Goal: Information Seeking & Learning: Learn about a topic

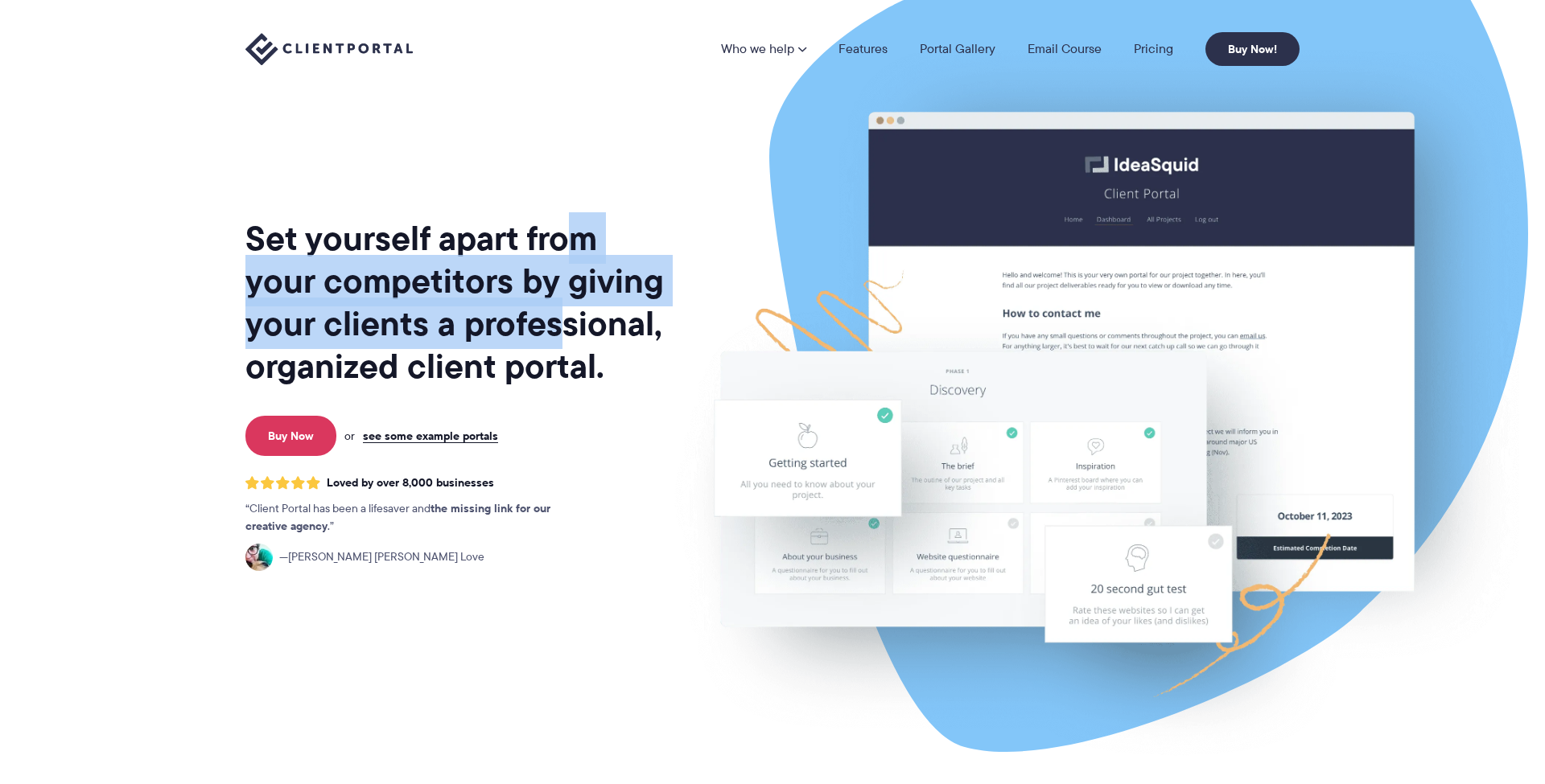
drag, startPoint x: 561, startPoint y: 220, endPoint x: 566, endPoint y: 298, distance: 78.2
click at [566, 298] on h1 "Set yourself apart from your competitors by giving your clients a professional,…" at bounding box center [455, 302] width 422 height 171
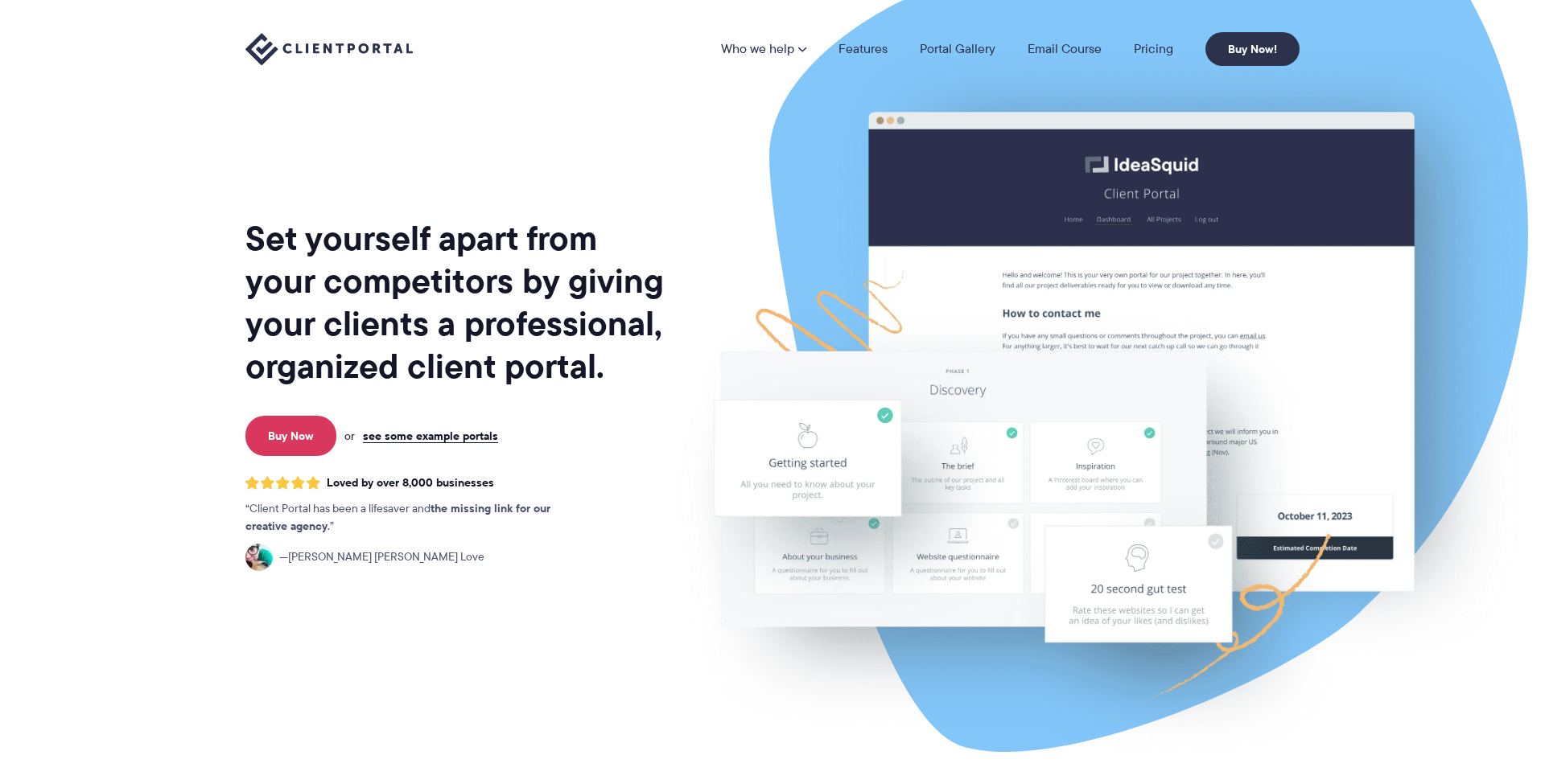
click at [566, 298] on h1 "Set yourself apart from your competitors by giving your clients a professional,…" at bounding box center [455, 302] width 422 height 171
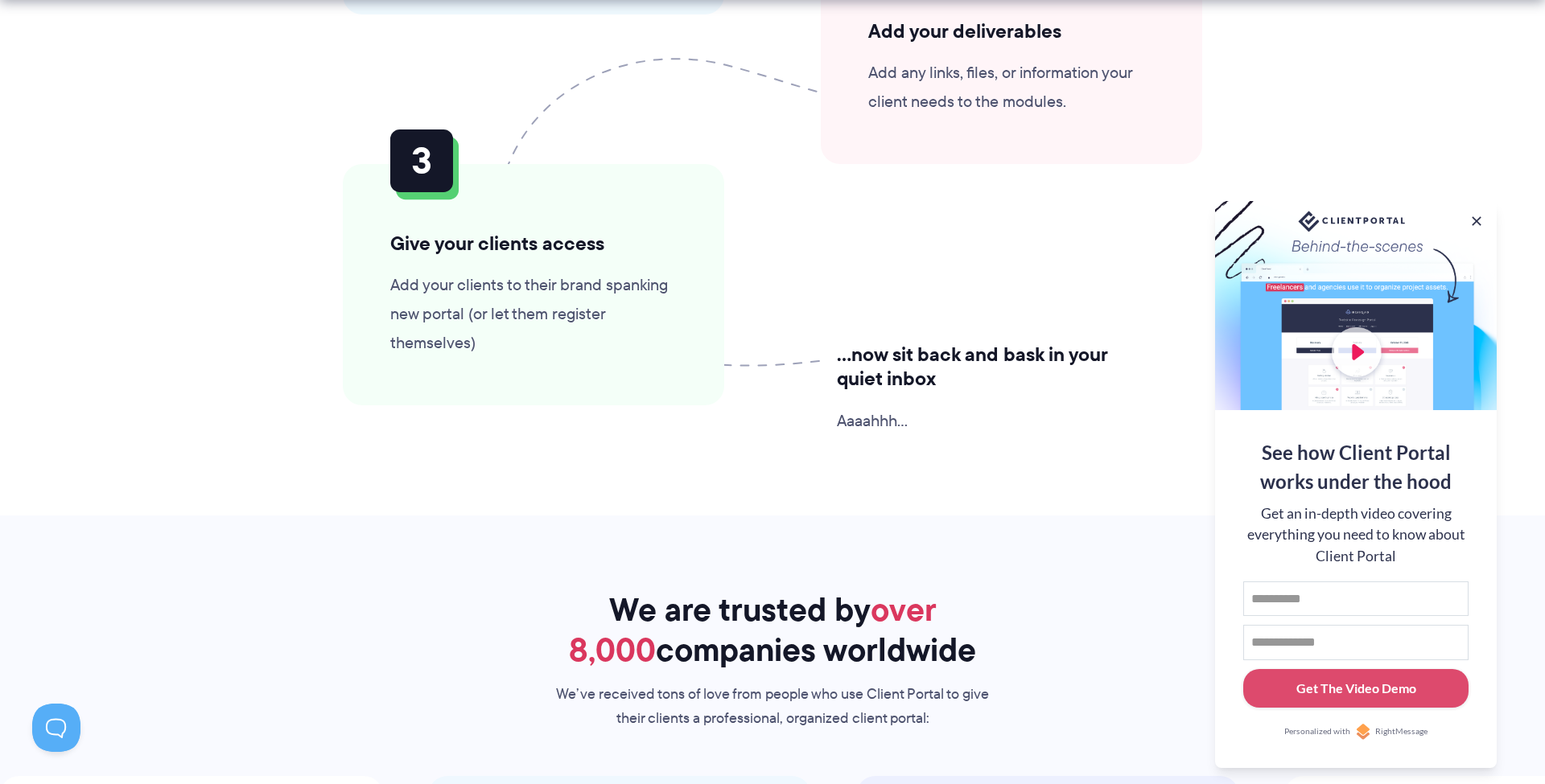
scroll to position [4340, 0]
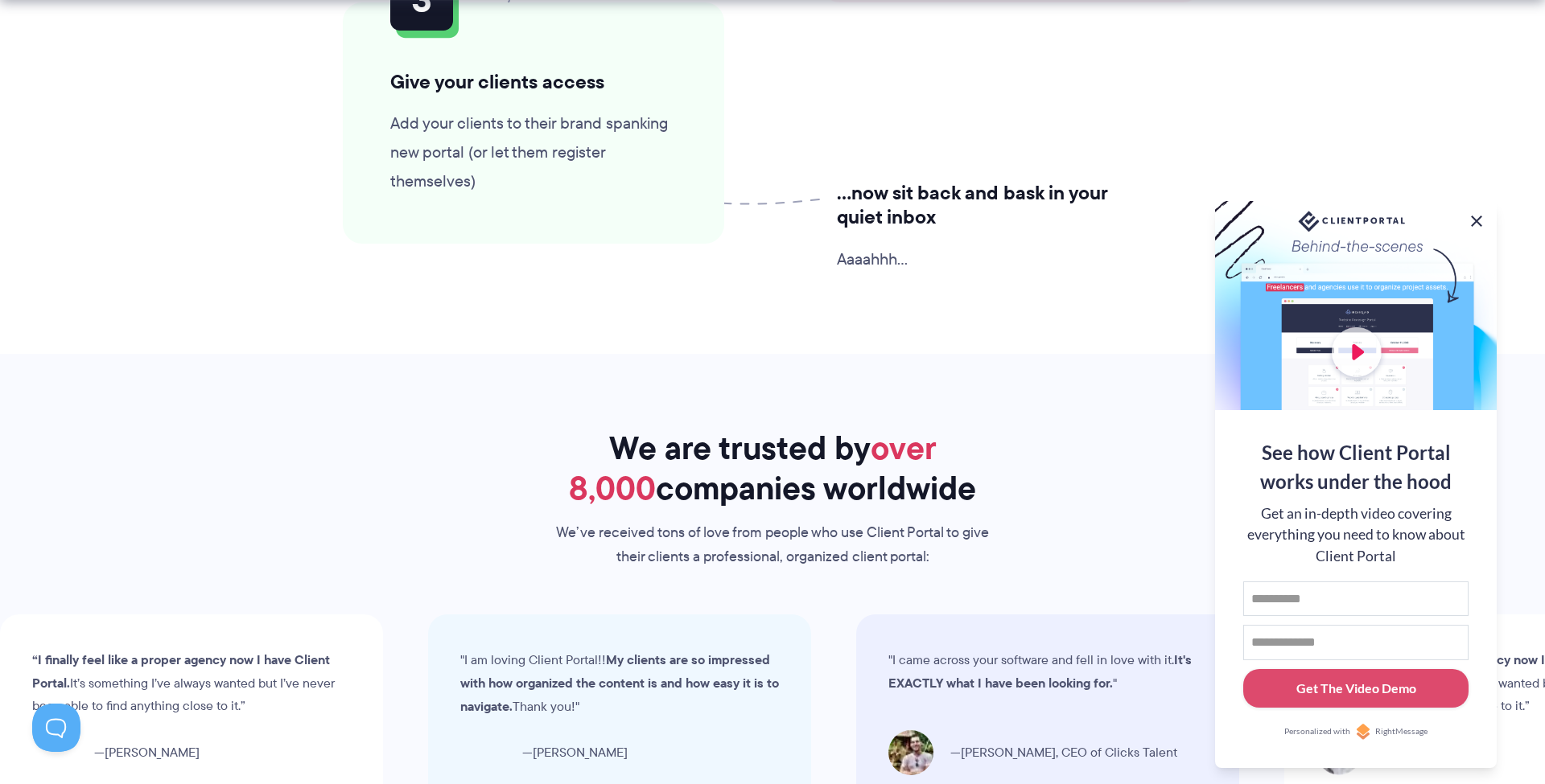
click at [1474, 215] on button at bounding box center [1477, 221] width 20 height 20
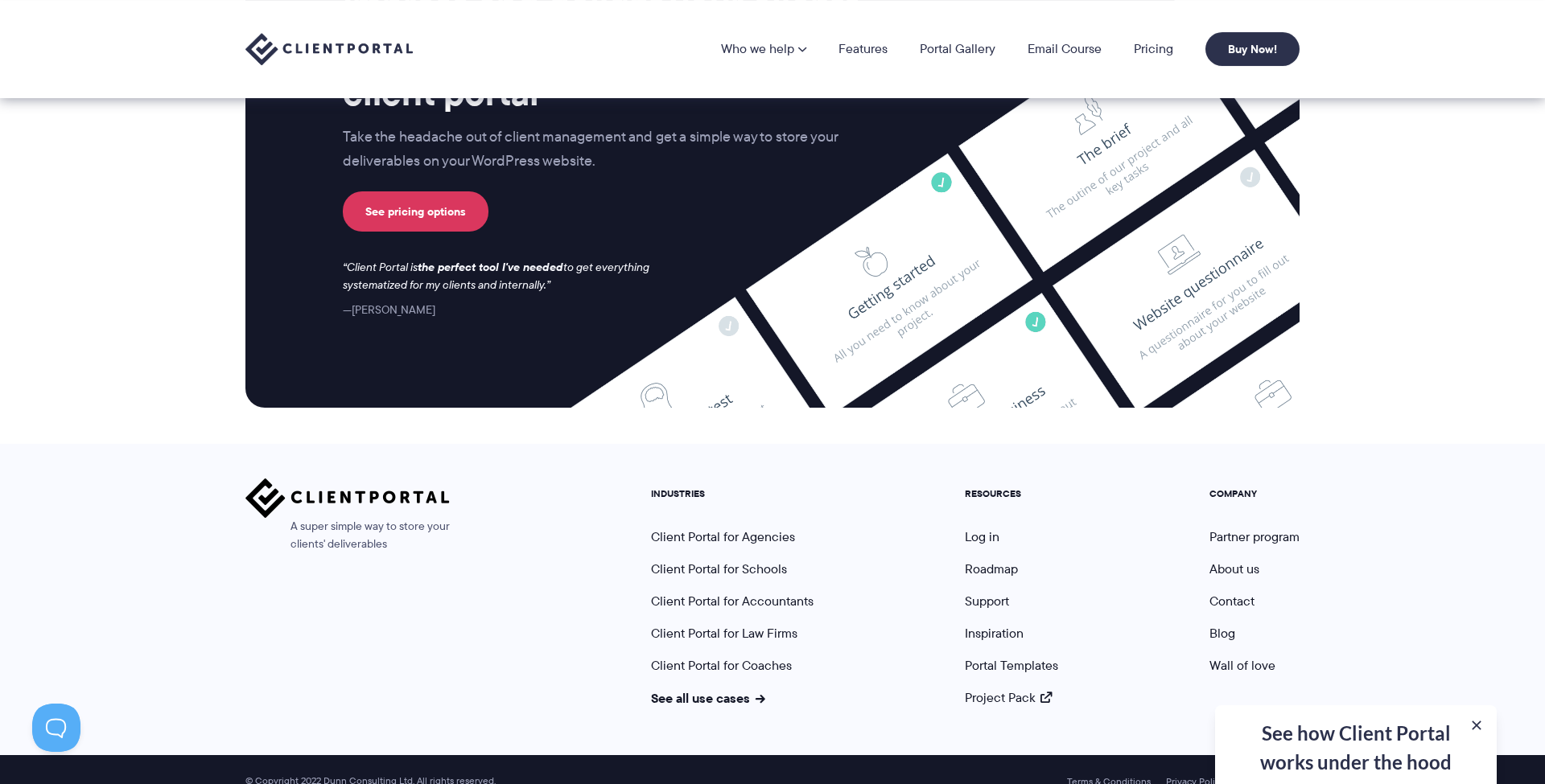
scroll to position [6586, 0]
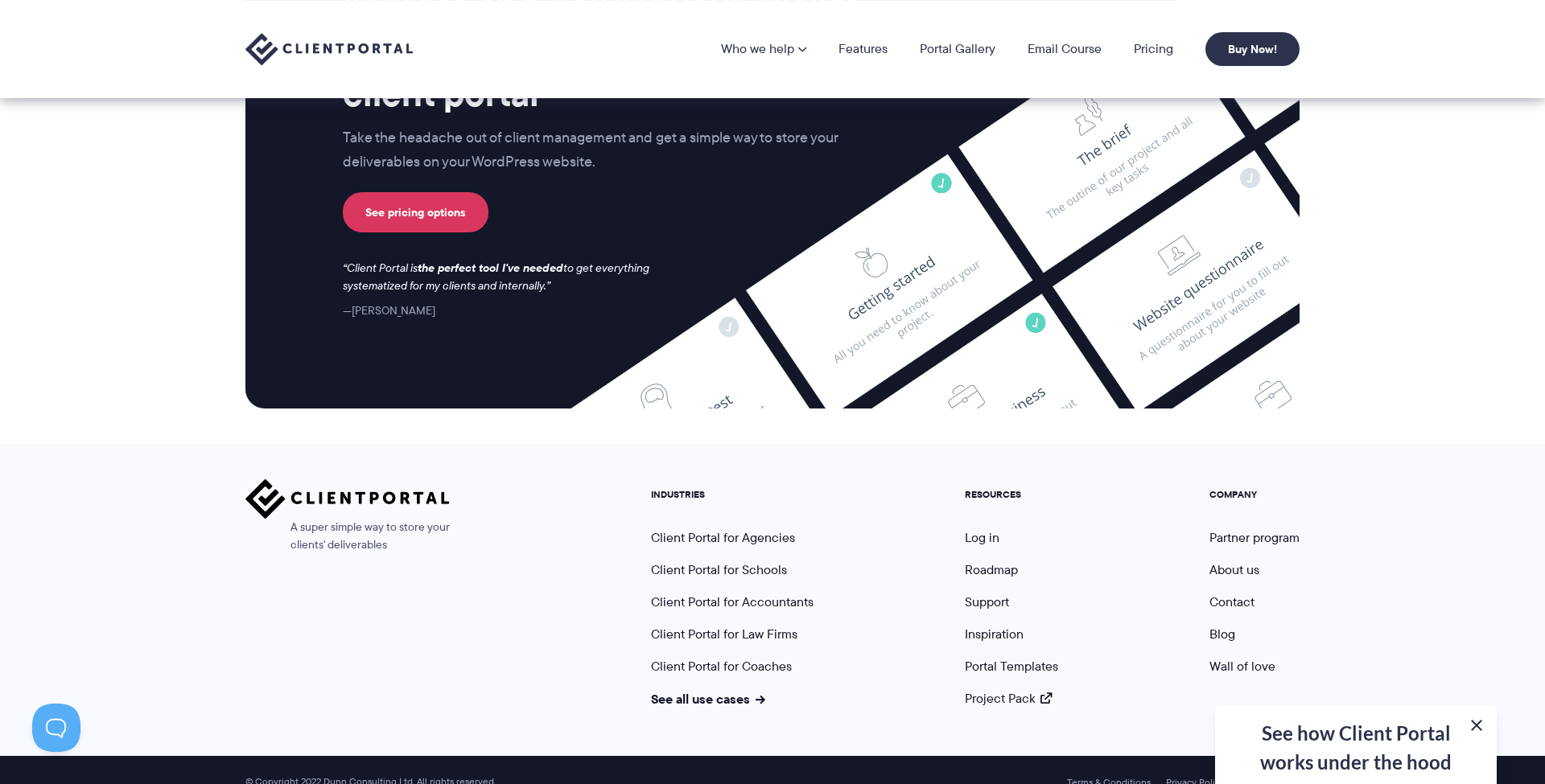
click at [1481, 723] on button at bounding box center [1477, 726] width 20 height 20
click at [1153, 46] on link "Pricing" at bounding box center [1154, 48] width 40 height 13
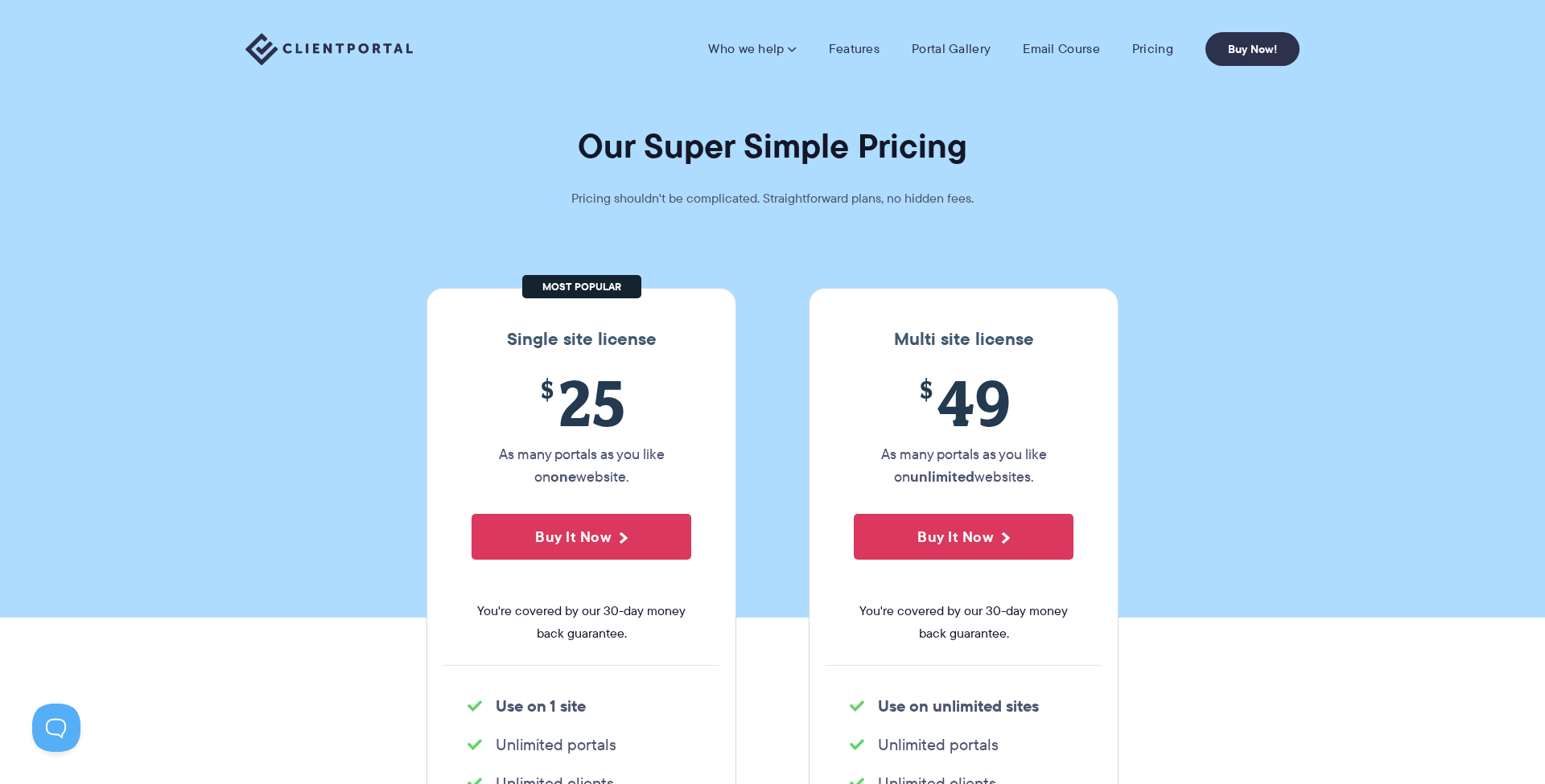
click at [326, 78] on div "Who we help Who we help View pricing Agencies See how Client Portal can help gi…" at bounding box center [772, 48] width 1545 height 98
click at [921, 143] on h1 "Our Super Simple Pricing" at bounding box center [772, 145] width 1545 height 42
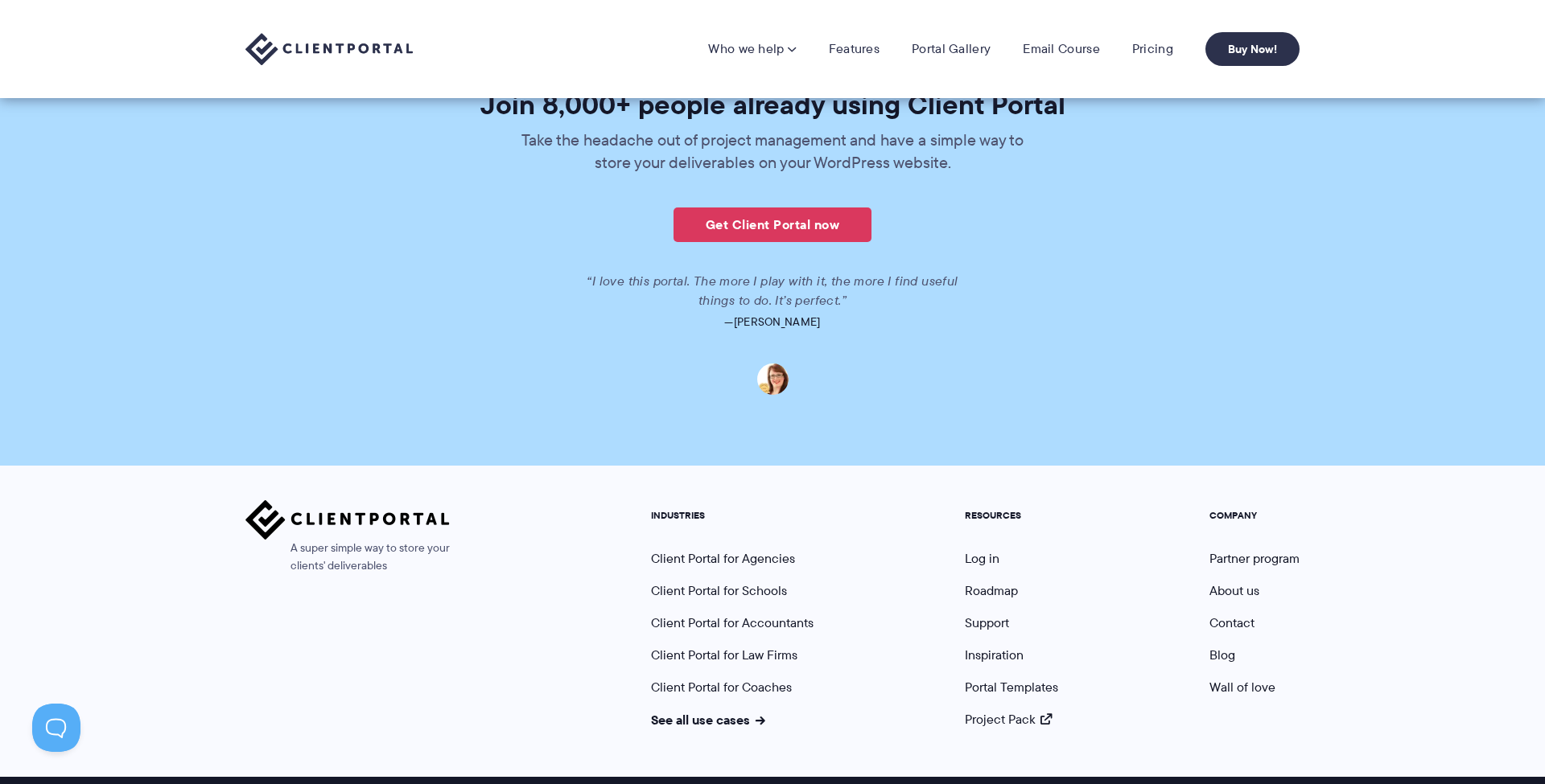
scroll to position [3835, 0]
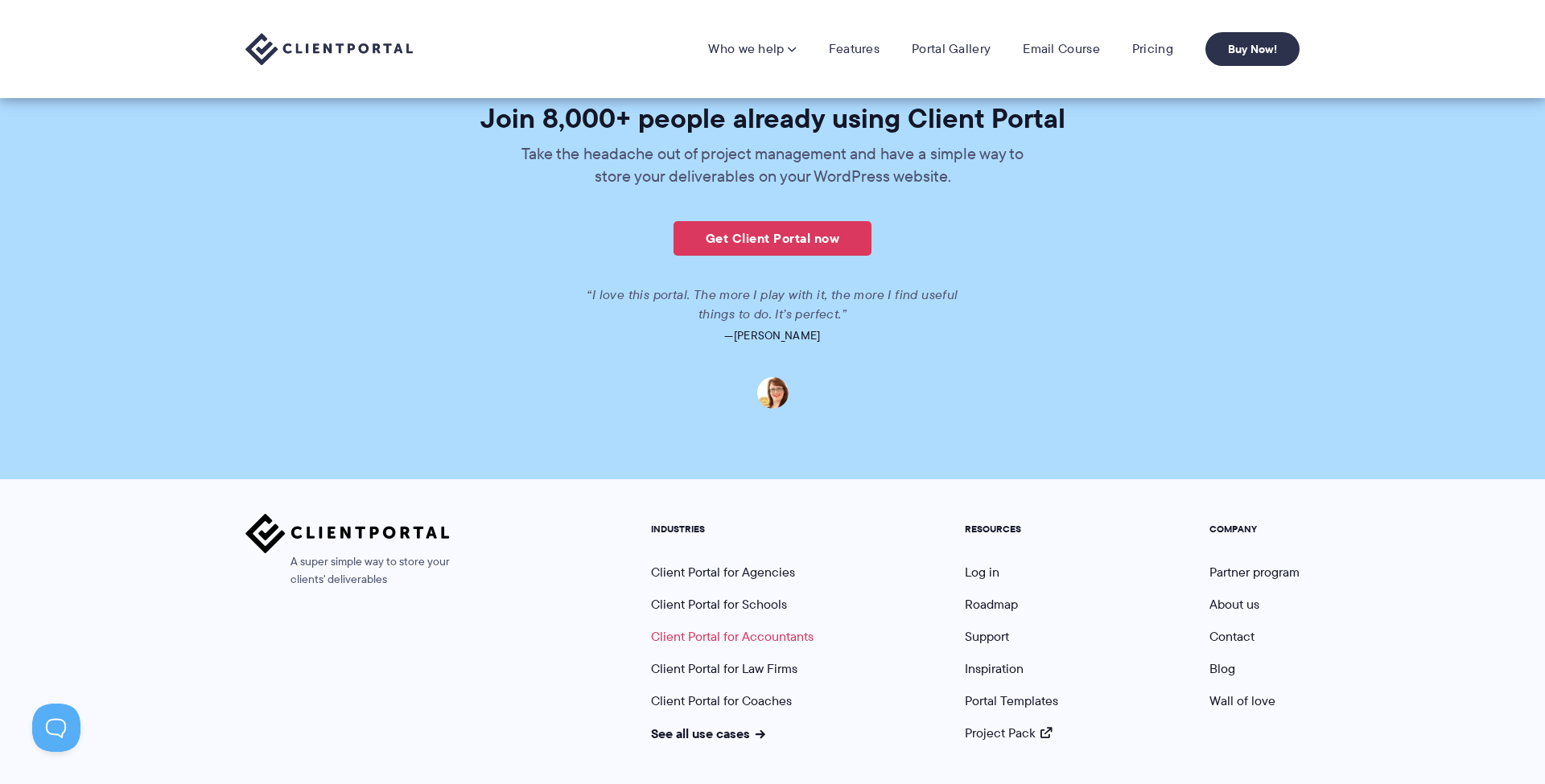
click at [773, 635] on link "Client Portal for Accountants" at bounding box center [732, 636] width 163 height 19
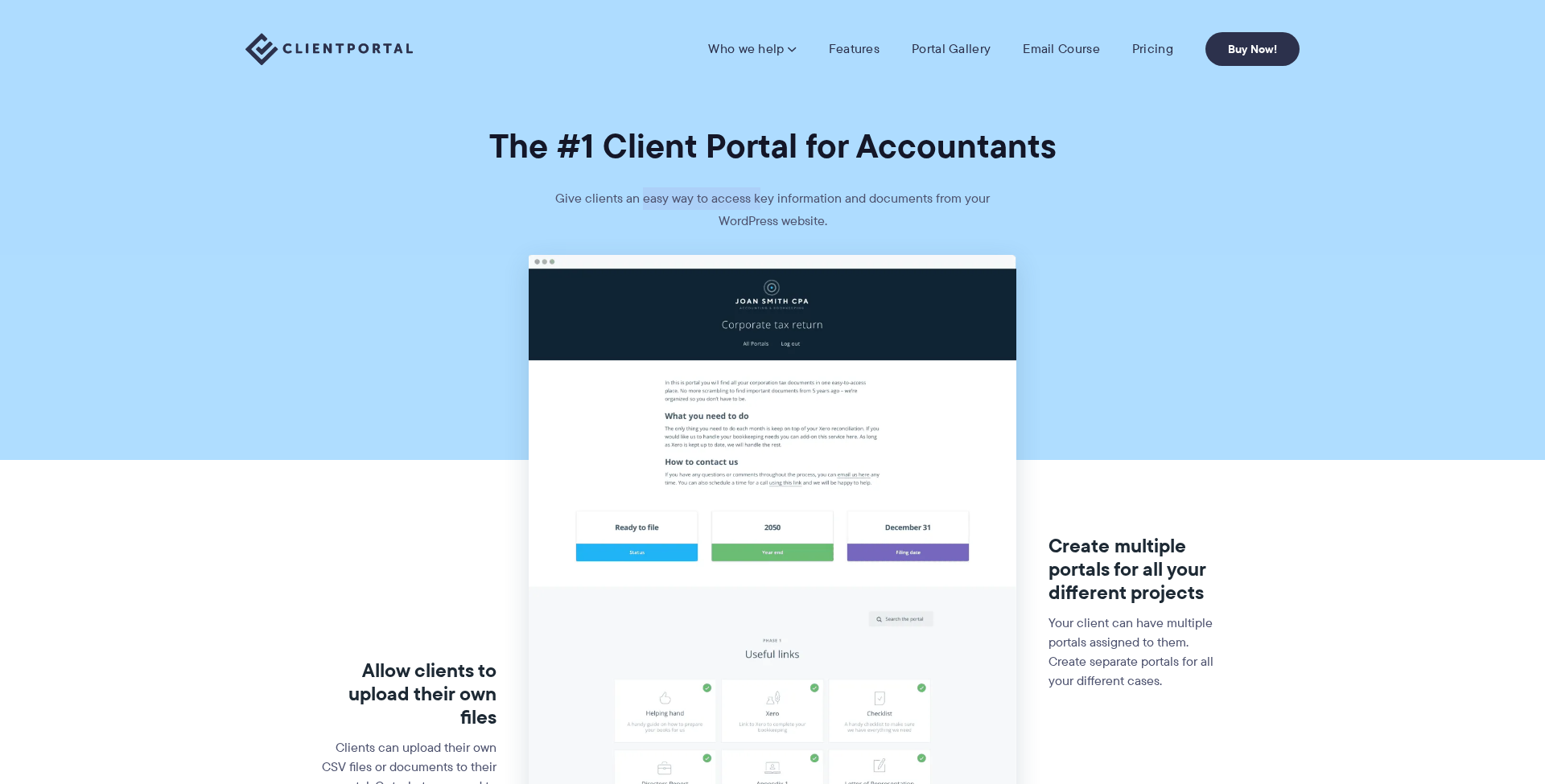
drag, startPoint x: 650, startPoint y: 196, endPoint x: 762, endPoint y: 188, distance: 112.3
click at [762, 188] on p "Give clients an easy way to access key information and documents from your Word…" at bounding box center [772, 221] width 483 height 67
drag, startPoint x: 762, startPoint y: 188, endPoint x: 775, endPoint y: 189, distance: 13.0
click at [763, 188] on p "Give clients an easy way to access key information and documents from your Word…" at bounding box center [772, 221] width 483 height 67
drag, startPoint x: 815, startPoint y: 190, endPoint x: 704, endPoint y: 189, distance: 111.0
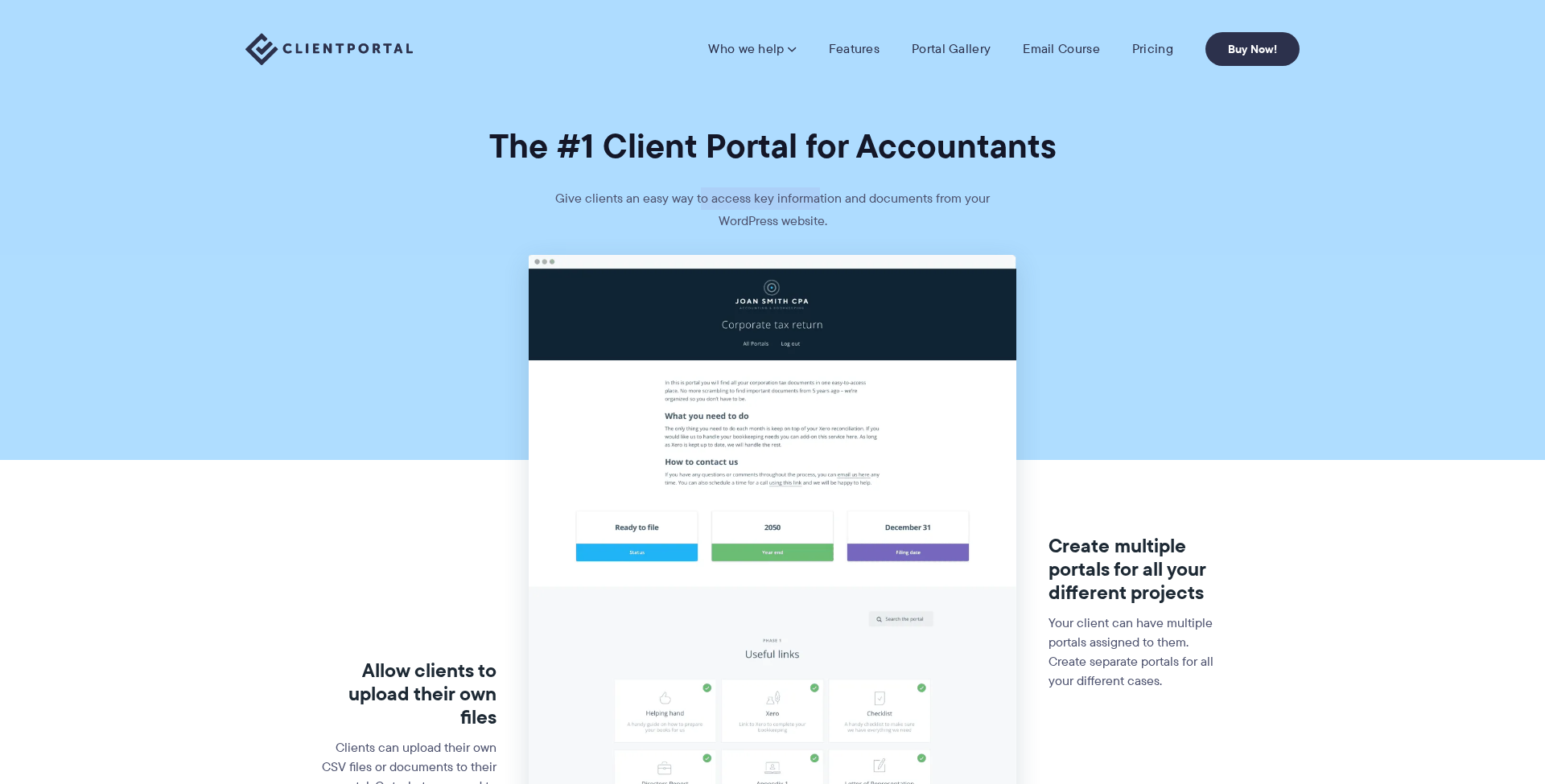
click at [704, 189] on p "Give clients an easy way to access key information and documents from your Word…" at bounding box center [772, 221] width 483 height 67
drag, startPoint x: 703, startPoint y: 189, endPoint x: 922, endPoint y: 198, distance: 219.2
click at [922, 198] on p "Give clients an easy way to access key information and documents from your Word…" at bounding box center [772, 221] width 483 height 67
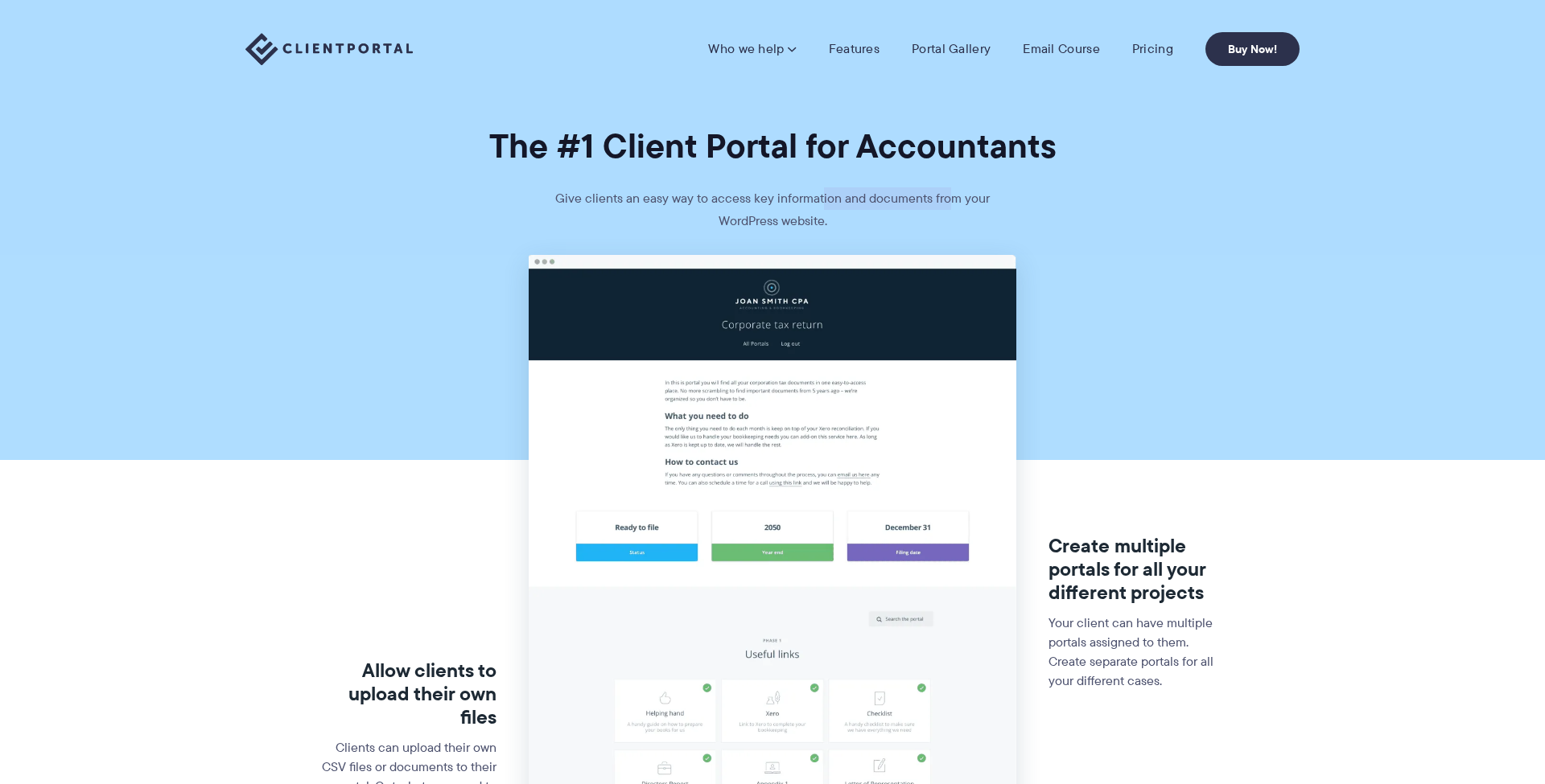
drag, startPoint x: 946, startPoint y: 196, endPoint x: 810, endPoint y: 197, distance: 136.0
click at [810, 197] on p "Give clients an easy way to access key information and documents from your Word…" at bounding box center [772, 221] width 483 height 67
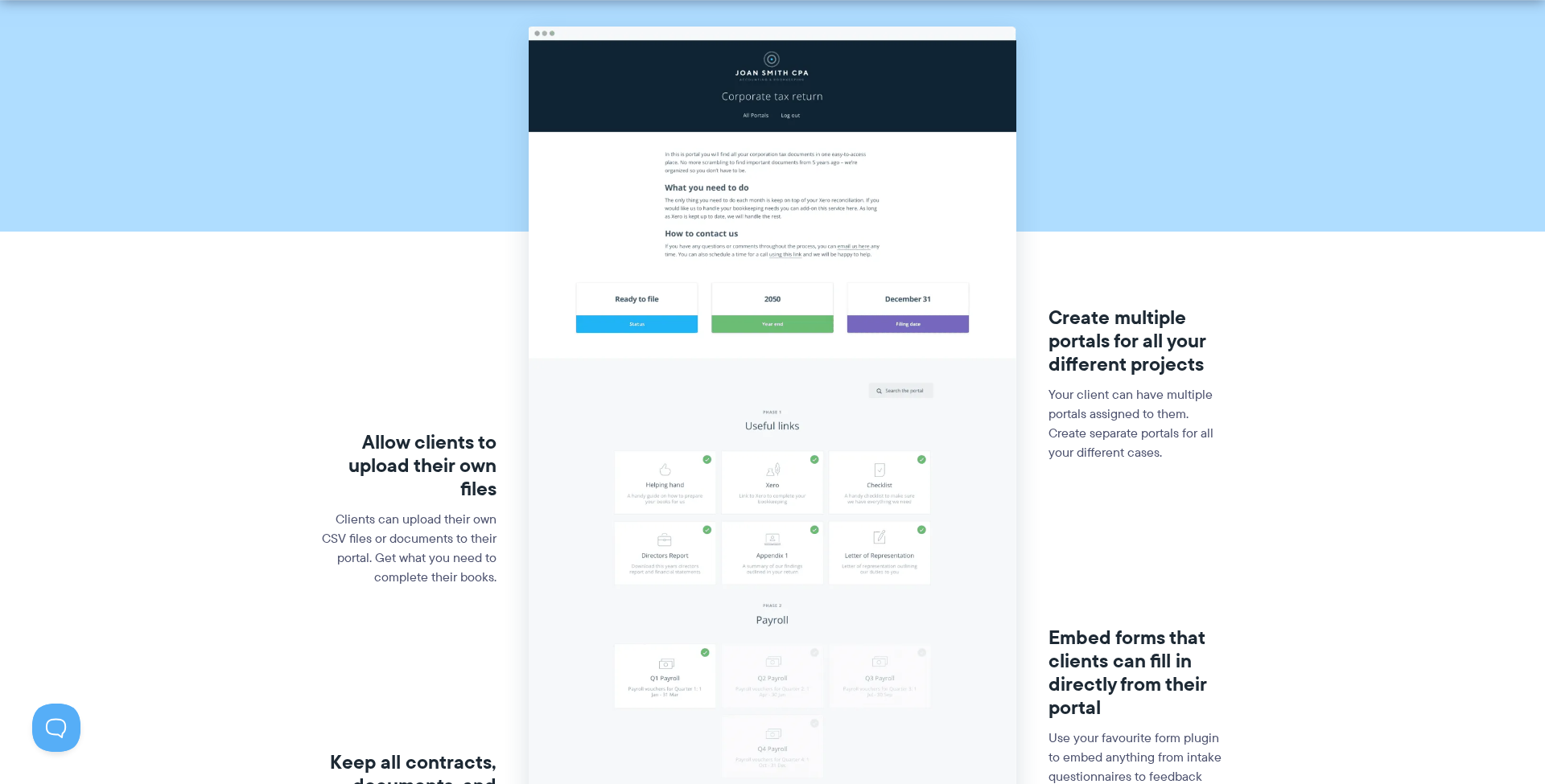
scroll to position [238, 0]
